Goal: Find specific page/section: Find specific page/section

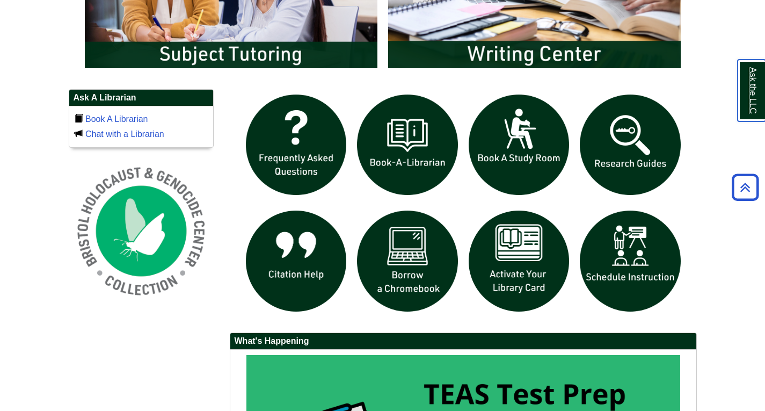
scroll to position [673, 0]
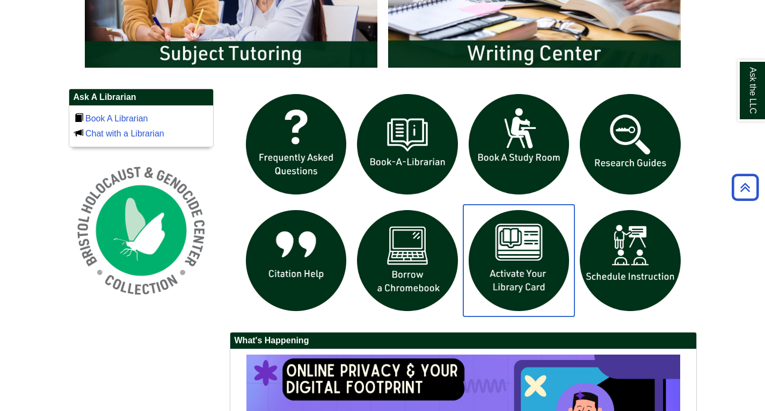
click at [524, 247] on img "slideshow" at bounding box center [520, 261] width 112 height 112
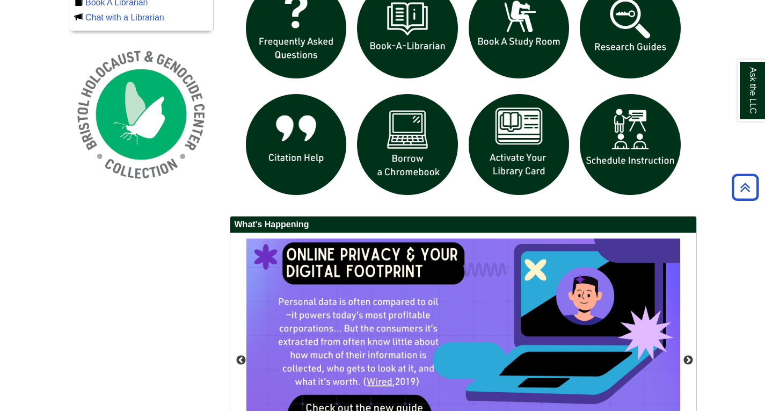
scroll to position [934, 0]
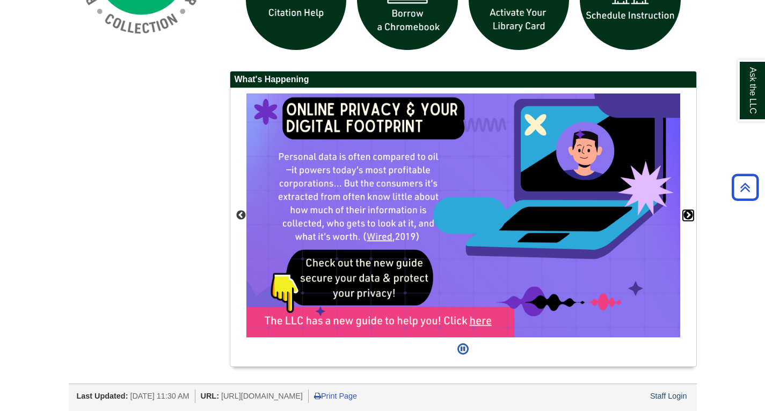
click at [691, 214] on button "Next" at bounding box center [688, 215] width 11 height 11
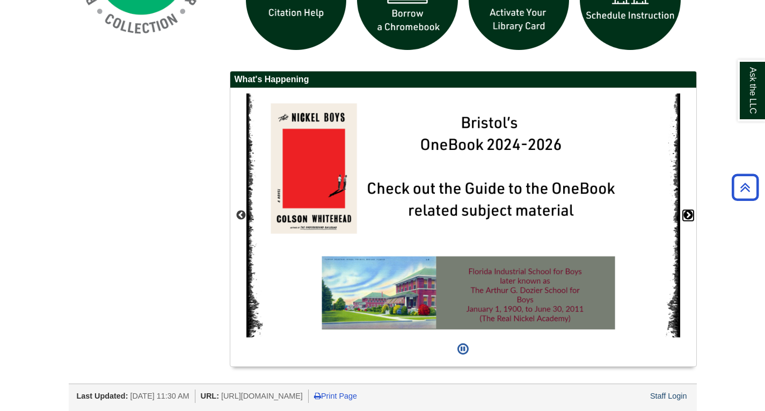
click at [690, 214] on button "Next" at bounding box center [688, 215] width 11 height 11
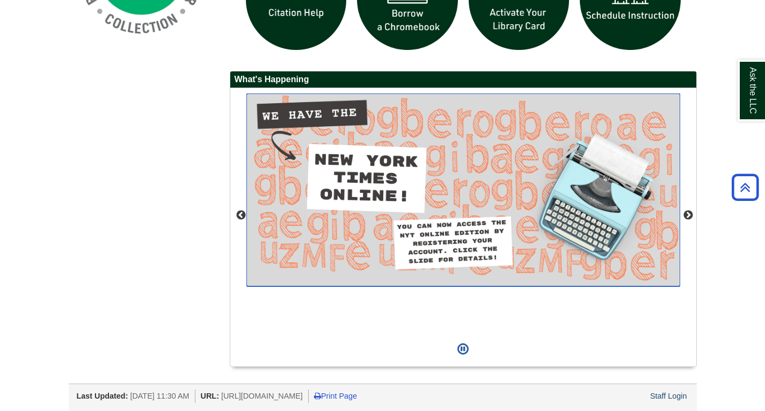
click at [466, 172] on img "slideshow" at bounding box center [464, 189] width 434 height 193
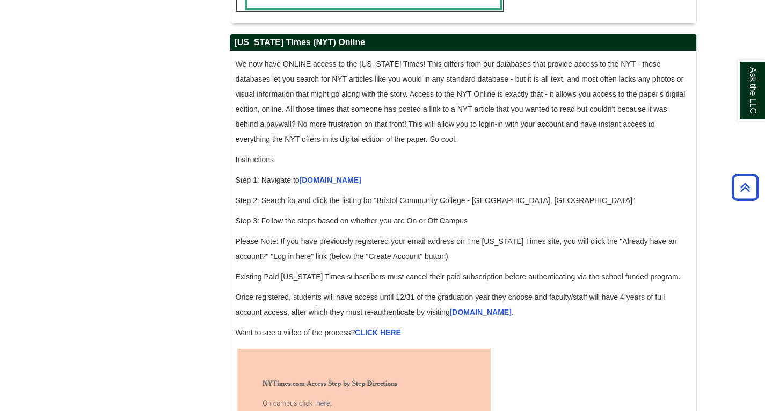
scroll to position [1034, 0]
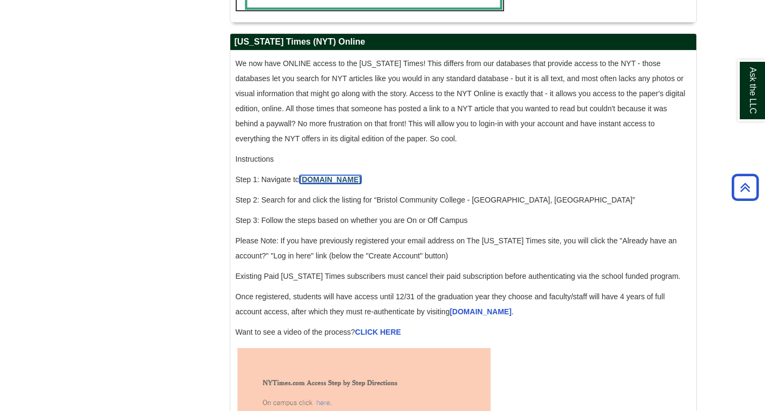
click at [322, 184] on link "accessnyt.com" at bounding box center [331, 179] width 62 height 9
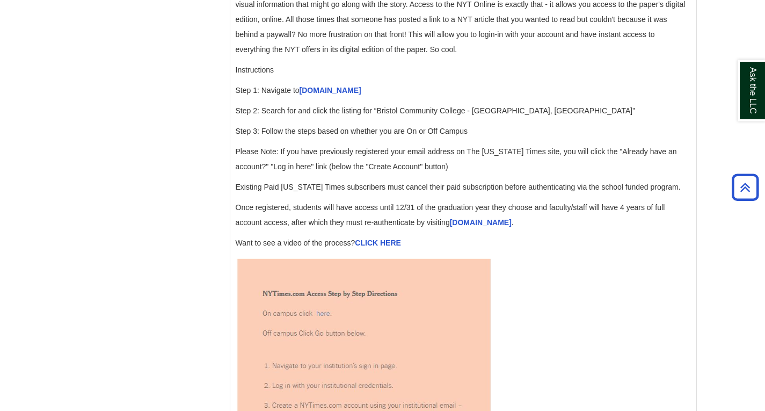
scroll to position [1107, 0]
